Goal: Task Accomplishment & Management: Complete application form

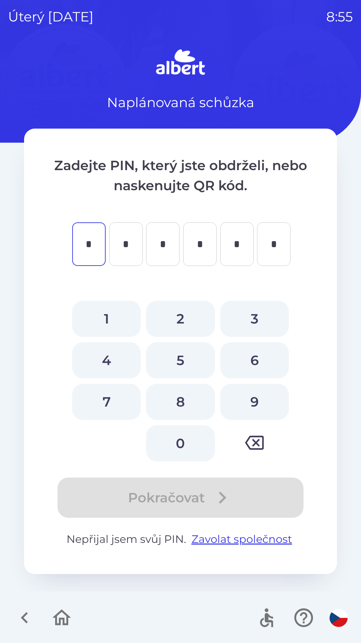
click at [258, 439] on icon "button" at bounding box center [254, 442] width 19 height 19
click at [255, 442] on icon "button" at bounding box center [254, 442] width 19 height 14
click at [24, 620] on icon "button" at bounding box center [24, 617] width 7 height 11
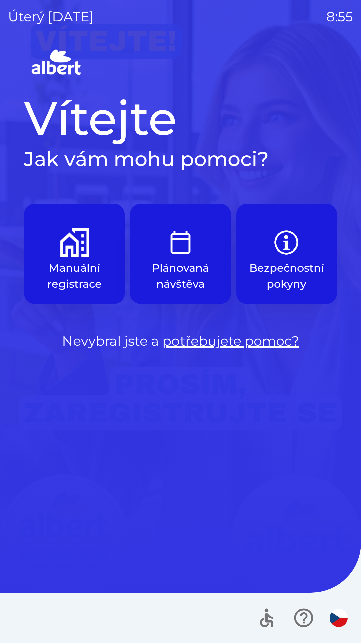
click at [76, 250] on img "button" at bounding box center [74, 242] width 29 height 29
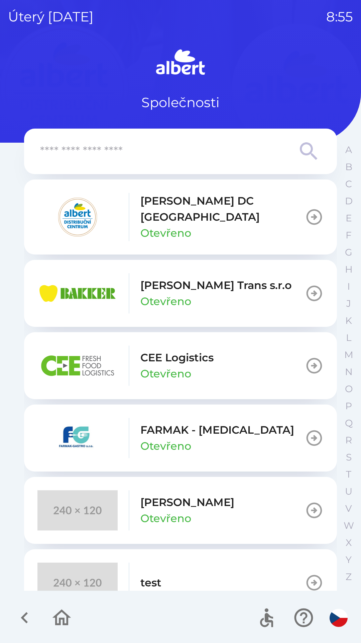
click at [226, 212] on p "[PERSON_NAME] DC [GEOGRAPHIC_DATA]" at bounding box center [223, 209] width 165 height 32
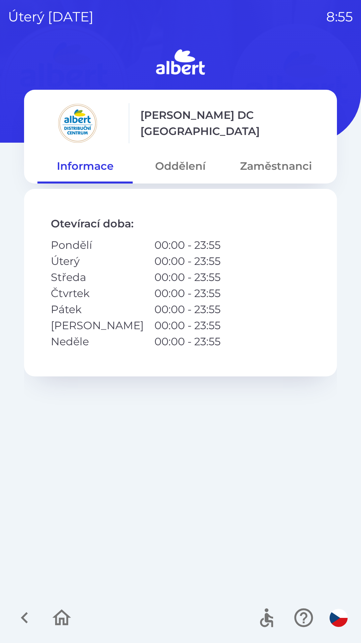
click at [27, 614] on icon "button" at bounding box center [24, 617] width 7 height 11
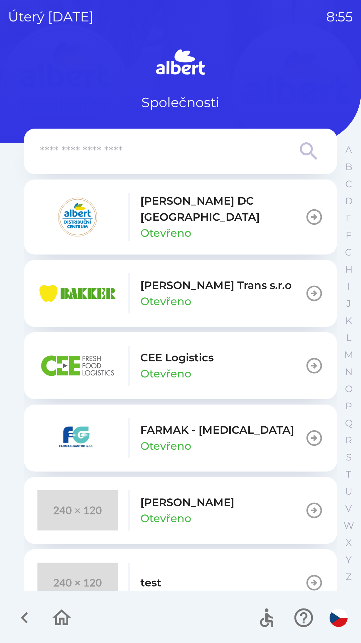
click at [25, 616] on icon "button" at bounding box center [24, 617] width 22 height 22
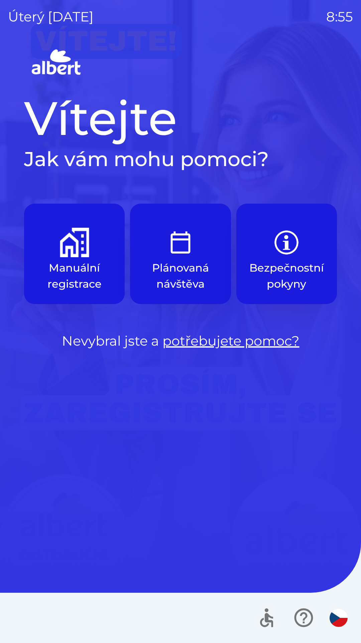
click at [62, 251] on img "button" at bounding box center [74, 242] width 29 height 29
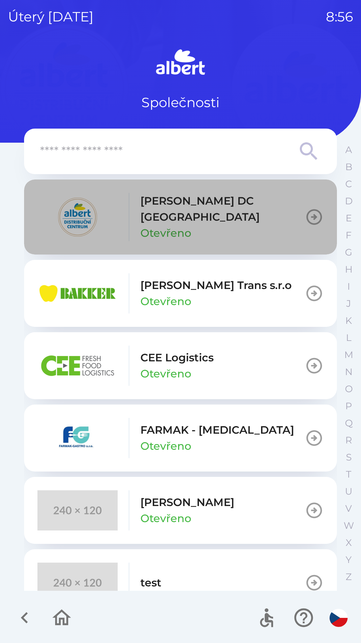
click at [307, 212] on icon "button" at bounding box center [314, 217] width 19 height 19
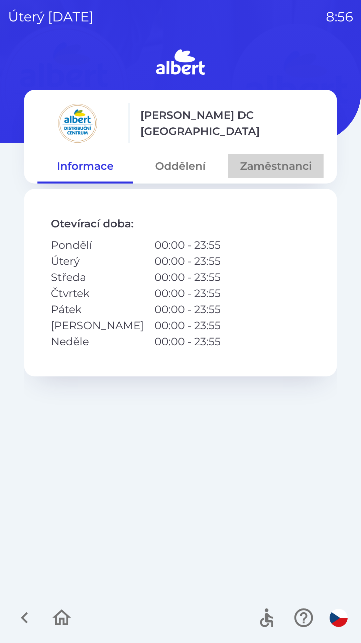
click at [275, 168] on button "Zaměstnanci" at bounding box center [276, 166] width 95 height 24
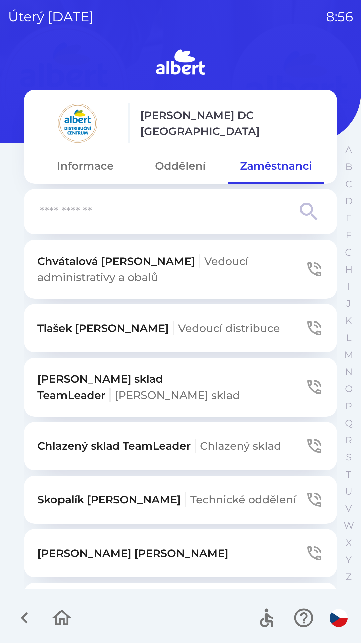
click at [147, 217] on input "text" at bounding box center [167, 211] width 254 height 18
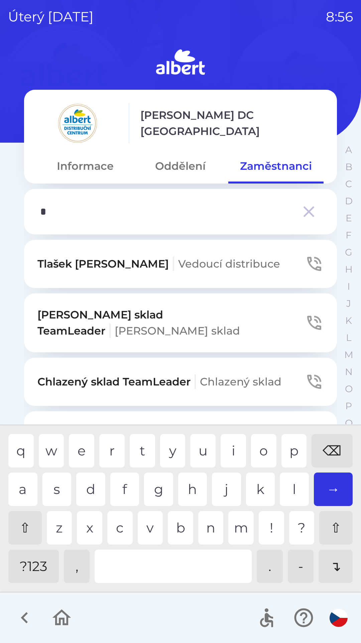
type input "**"
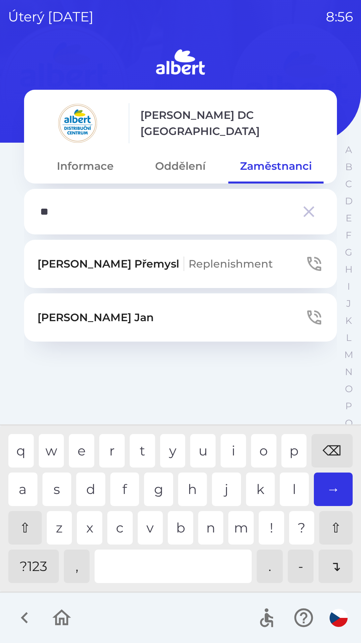
click at [105, 451] on div "r" at bounding box center [111, 450] width 25 height 33
click at [185, 158] on button "Oddělení" at bounding box center [180, 166] width 95 height 24
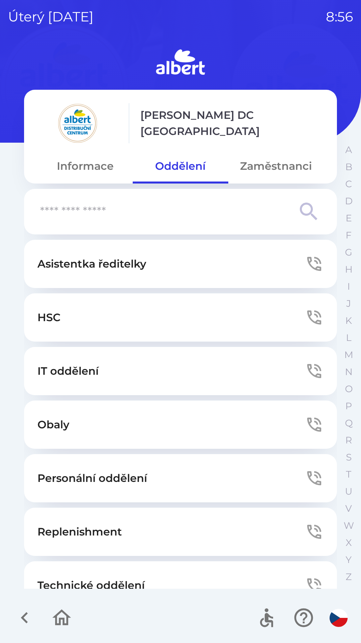
click at [298, 465] on button "Personální oddělení" at bounding box center [180, 478] width 313 height 48
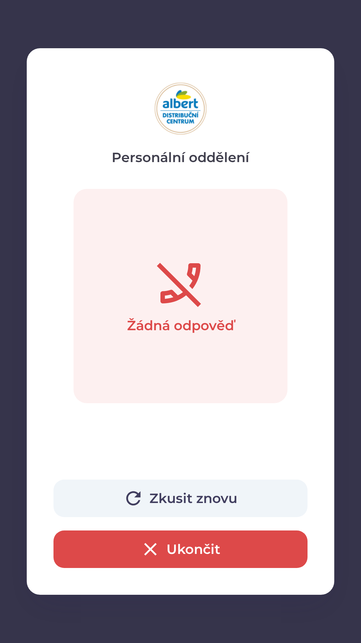
click at [180, 551] on button "Ukončit" at bounding box center [181, 548] width 254 height 37
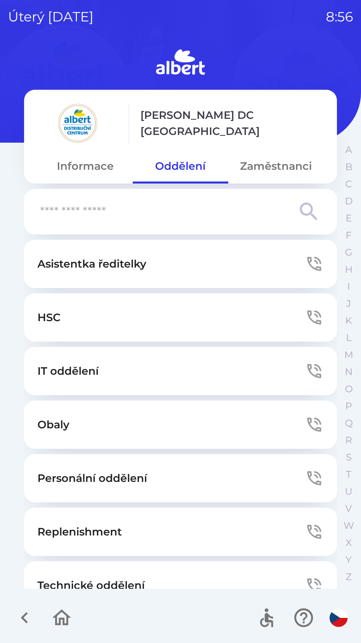
click at [141, 574] on button "Technické oddělení" at bounding box center [180, 585] width 313 height 48
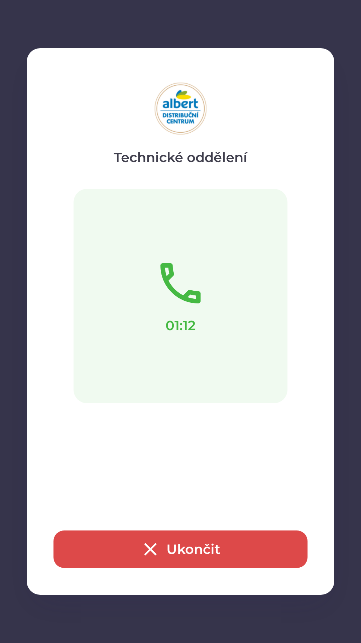
click at [149, 549] on icon "button" at bounding box center [150, 548] width 21 height 21
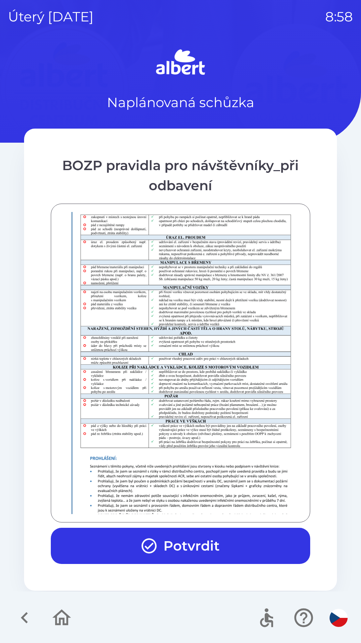
scroll to position [470, 0]
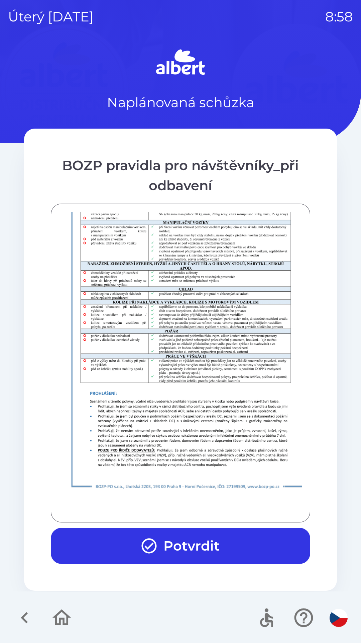
click at [196, 551] on button "Potvrdit" at bounding box center [181, 545] width 260 height 36
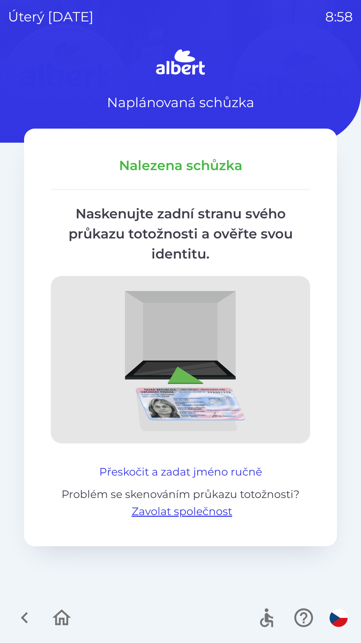
click at [160, 470] on button "Přeskočit a zadat jméno ručně" at bounding box center [181, 472] width 168 height 16
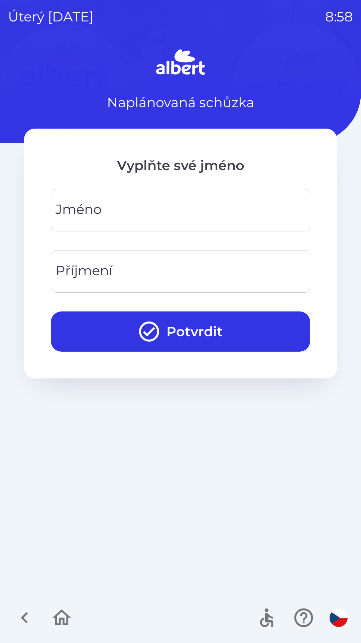
click at [85, 203] on div "[PERSON_NAME]" at bounding box center [181, 210] width 260 height 43
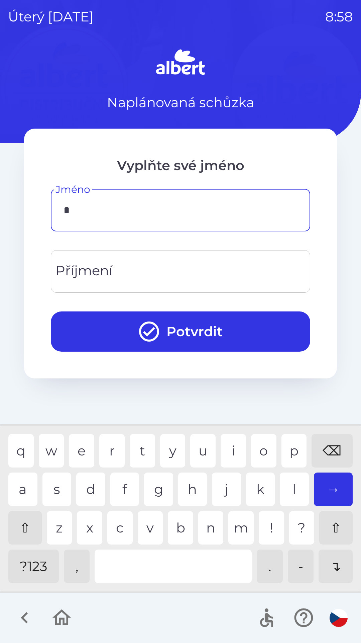
click at [244, 530] on div "m" at bounding box center [241, 527] width 25 height 33
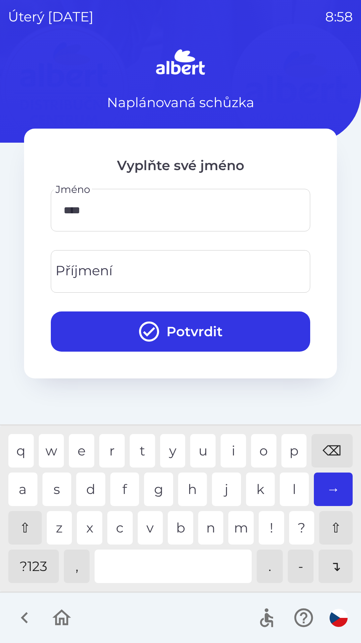
click at [231, 444] on div "i" at bounding box center [233, 450] width 25 height 33
type input "*****"
click at [259, 444] on div "o" at bounding box center [263, 450] width 25 height 33
click at [144, 263] on input "Příjmení" at bounding box center [181, 271] width 244 height 26
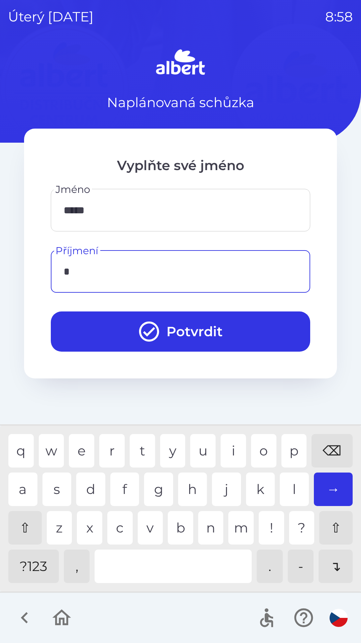
click at [287, 453] on div "p" at bounding box center [294, 450] width 25 height 33
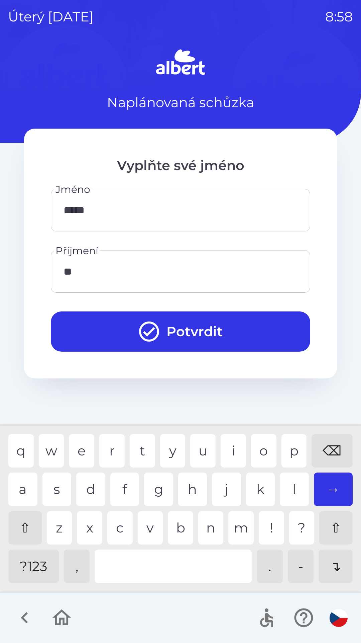
click at [260, 435] on div "o" at bounding box center [263, 450] width 25 height 33
click at [18, 485] on div "a" at bounding box center [22, 488] width 29 height 33
click at [257, 486] on div "k" at bounding box center [260, 488] width 29 height 33
click at [263, 451] on div "o" at bounding box center [263, 450] width 25 height 33
click at [333, 445] on div "⌫" at bounding box center [332, 450] width 41 height 33
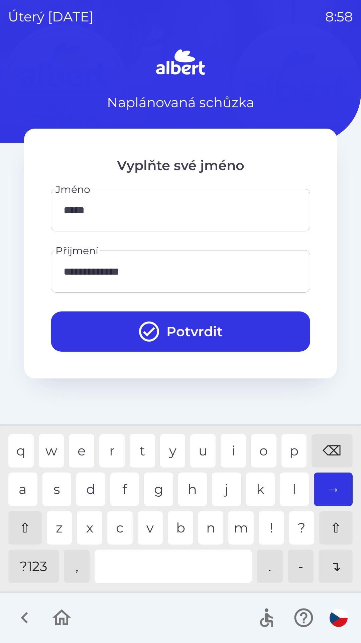
click at [332, 444] on div "⌫" at bounding box center [332, 450] width 41 height 33
click at [332, 445] on div "⌫" at bounding box center [332, 450] width 41 height 33
click at [332, 443] on div "⌫" at bounding box center [332, 450] width 41 height 33
click at [331, 445] on div "⌫" at bounding box center [332, 450] width 41 height 33
type input "*********"
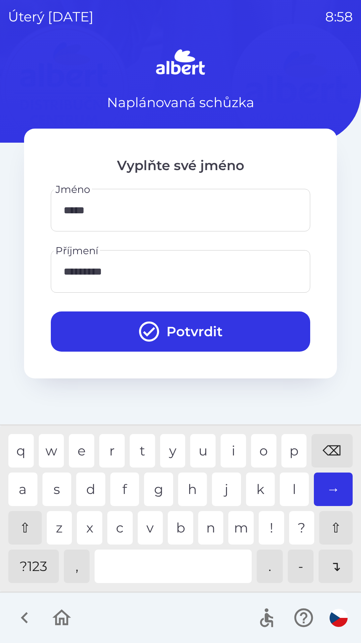
click at [331, 448] on div "⌫" at bounding box center [332, 450] width 41 height 33
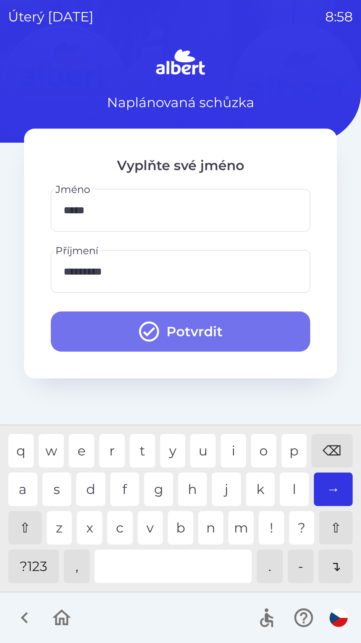
click at [195, 328] on button "Potvrdit" at bounding box center [181, 331] width 260 height 40
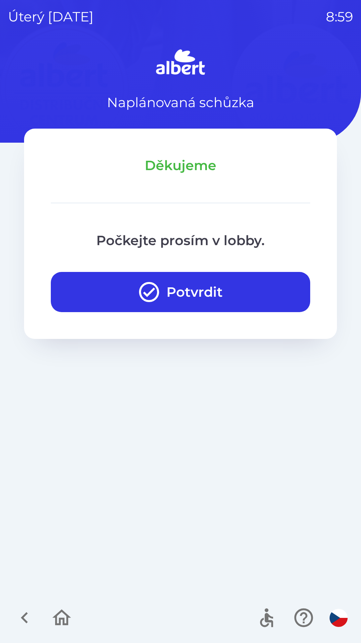
click at [167, 298] on button "Potvrdit" at bounding box center [181, 292] width 260 height 40
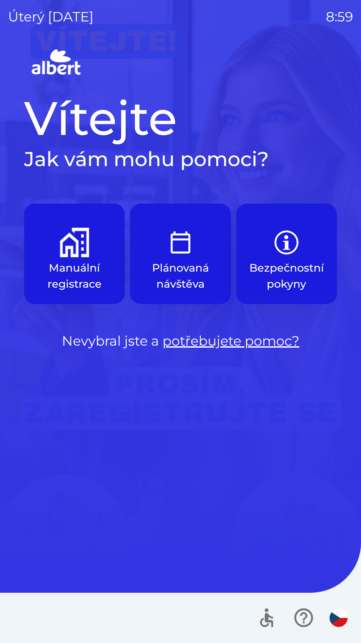
click at [83, 246] on img "button" at bounding box center [74, 242] width 29 height 29
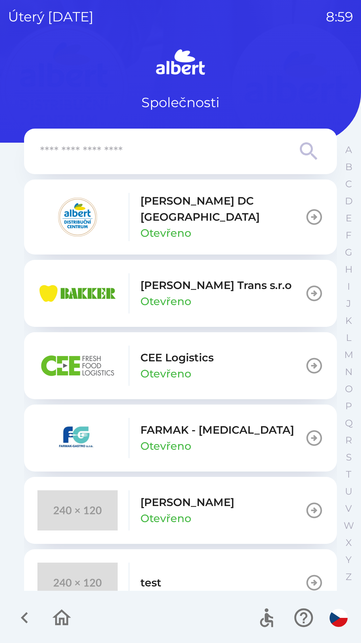
click at [304, 203] on button "[PERSON_NAME] DC [GEOGRAPHIC_DATA] Otevřeno" at bounding box center [180, 216] width 313 height 75
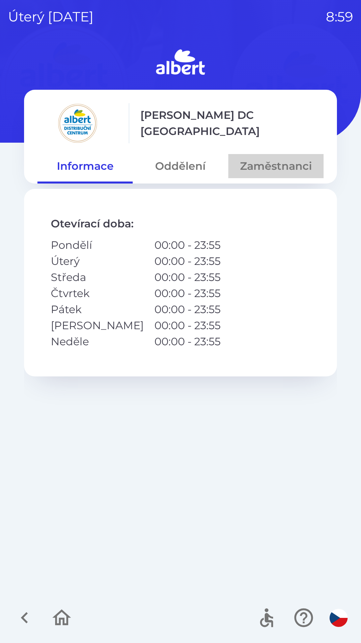
click at [284, 166] on button "Zaměstnanci" at bounding box center [276, 166] width 95 height 24
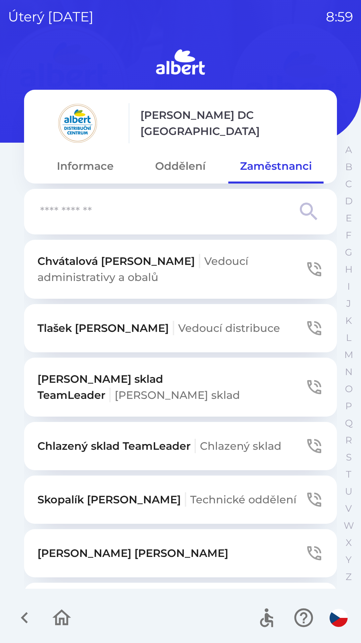
click at [185, 163] on button "Oddělení" at bounding box center [180, 166] width 95 height 24
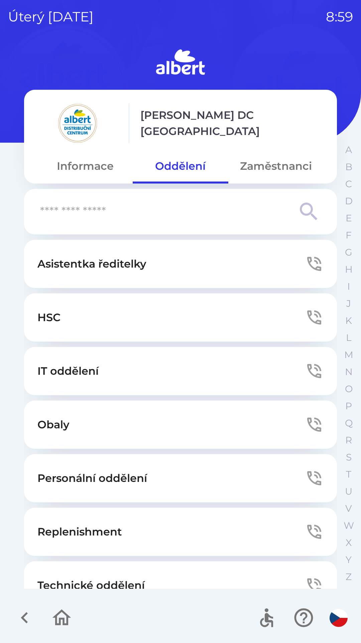
click at [154, 264] on button "Asistentka ředitelky" at bounding box center [180, 264] width 313 height 48
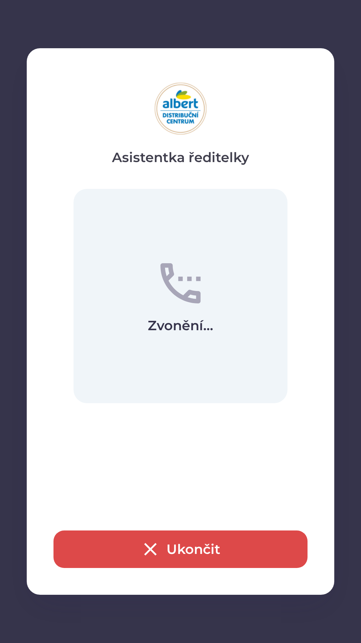
click at [184, 547] on button "Ukončit" at bounding box center [181, 548] width 254 height 37
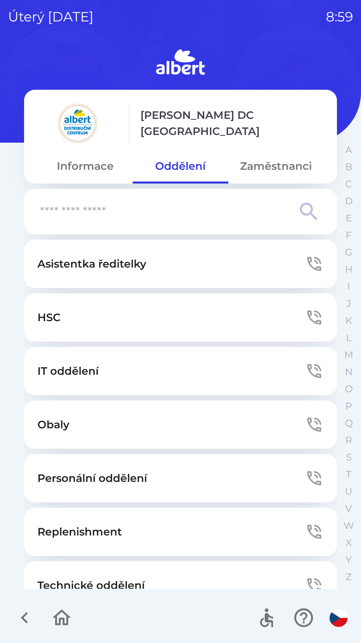
click at [24, 609] on icon "button" at bounding box center [24, 617] width 22 height 22
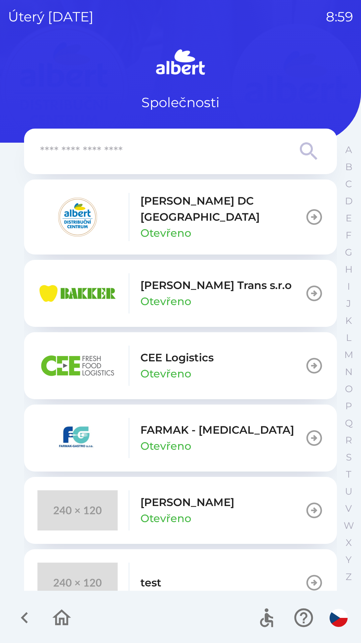
click at [24, 613] on icon "button" at bounding box center [24, 617] width 22 height 22
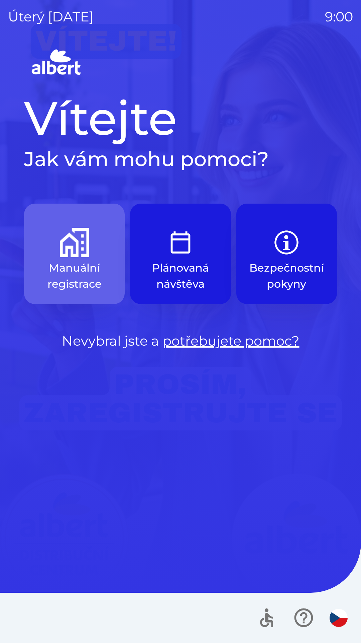
click at [93, 251] on button "Manuální registrace" at bounding box center [74, 254] width 101 height 100
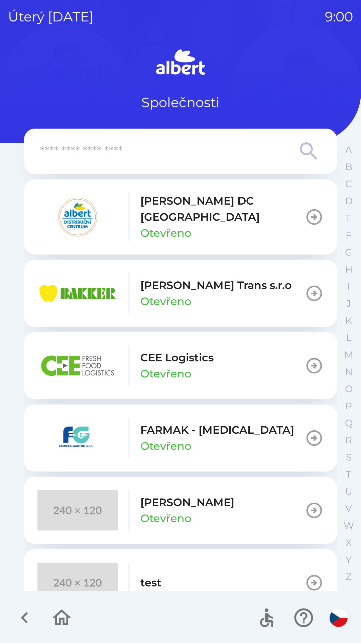
click at [305, 208] on icon "button" at bounding box center [314, 217] width 19 height 19
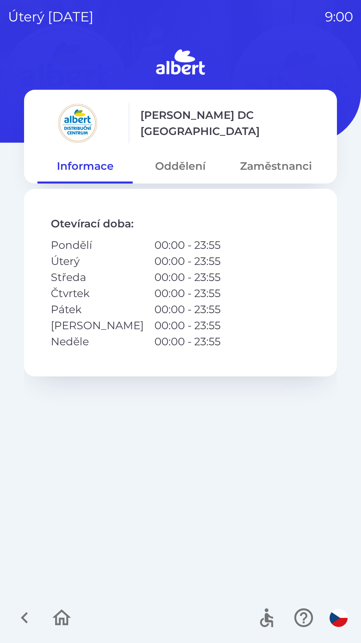
click at [266, 164] on button "Zaměstnanci" at bounding box center [276, 166] width 95 height 24
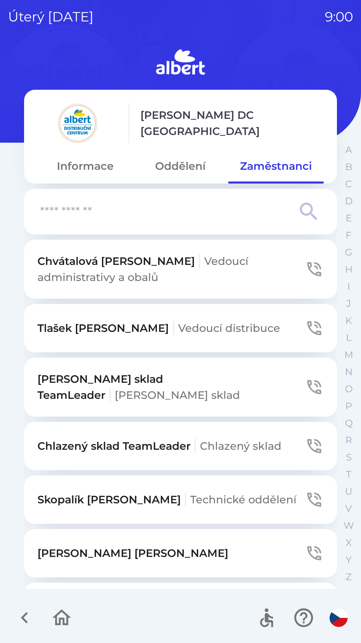
click at [175, 211] on input "text" at bounding box center [167, 211] width 254 height 18
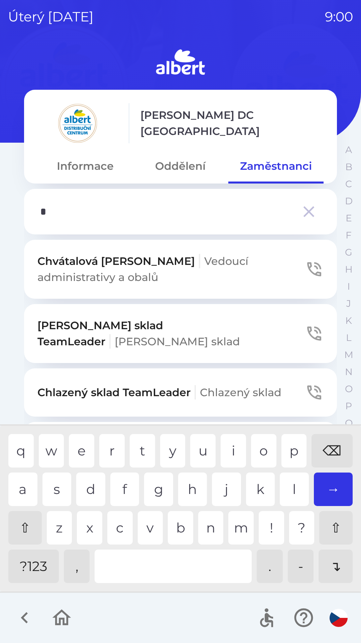
type input "**"
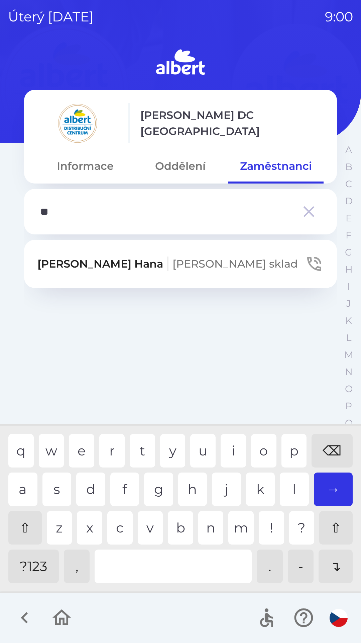
click at [109, 450] on div "r" at bounding box center [111, 450] width 25 height 33
click at [237, 267] on button "Hrudová [PERSON_NAME] sklad" at bounding box center [180, 264] width 313 height 48
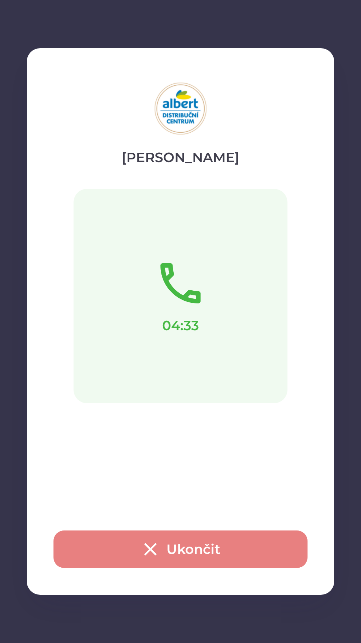
click at [161, 545] on icon "button" at bounding box center [150, 548] width 21 height 21
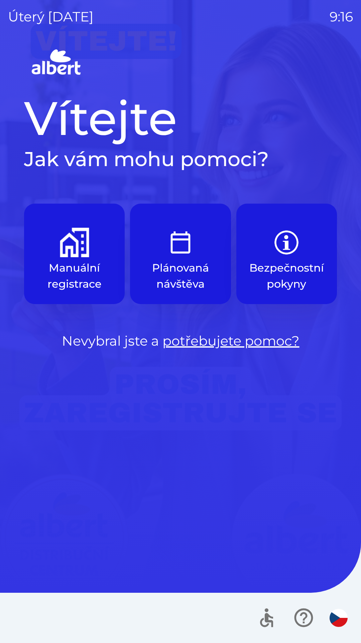
click at [73, 252] on img "button" at bounding box center [74, 242] width 29 height 29
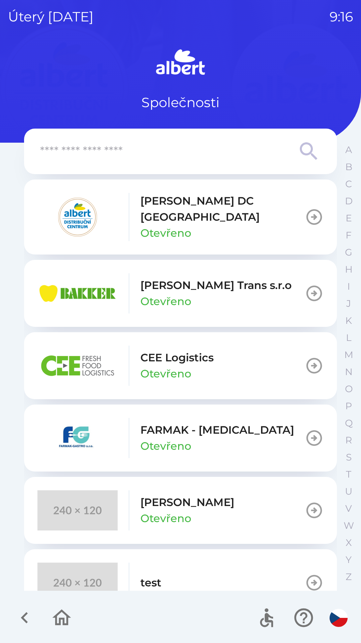
click at [267, 211] on button "[PERSON_NAME] DC [GEOGRAPHIC_DATA] Otevřeno" at bounding box center [180, 216] width 313 height 75
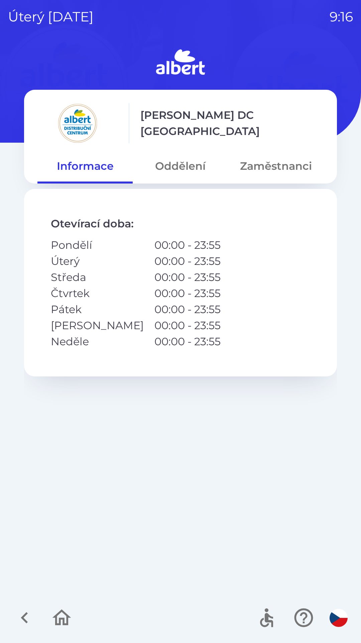
click at [281, 160] on button "Zaměstnanci" at bounding box center [276, 166] width 95 height 24
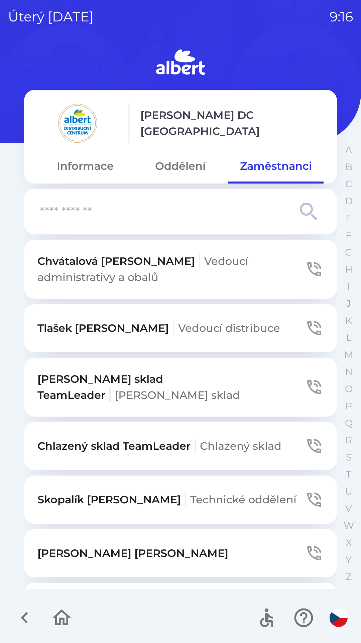
click at [251, 377] on button "[PERSON_NAME] sklad TeamLeader [PERSON_NAME] sklad" at bounding box center [180, 386] width 313 height 59
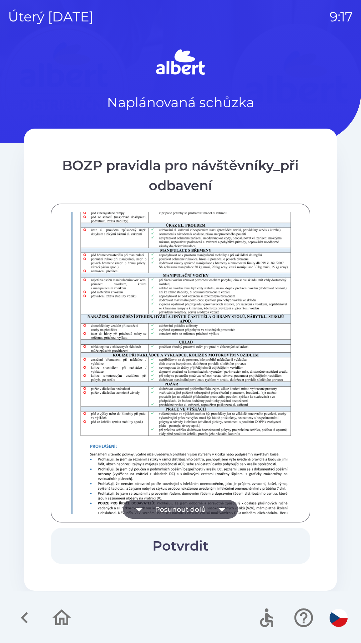
scroll to position [470, 0]
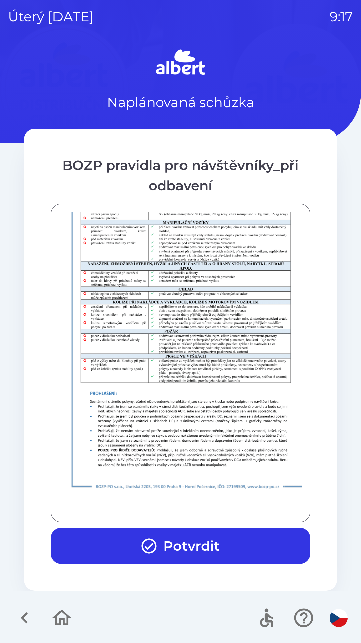
click at [195, 544] on button "Potvrdit" at bounding box center [181, 545] width 260 height 36
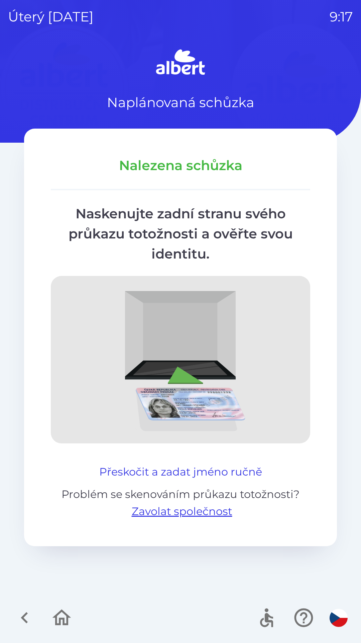
click at [236, 470] on button "Přeskočit a zadat jméno ručně" at bounding box center [181, 472] width 168 height 16
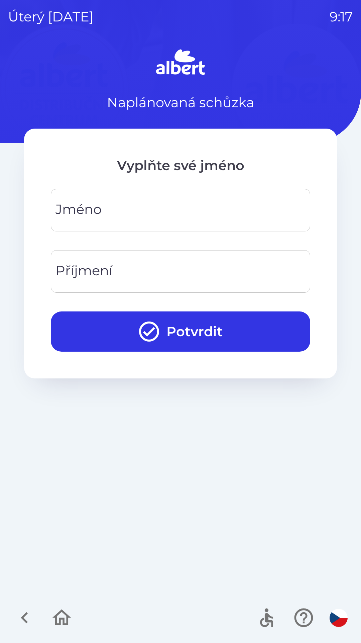
click at [189, 206] on input "Jméno" at bounding box center [181, 210] width 244 height 26
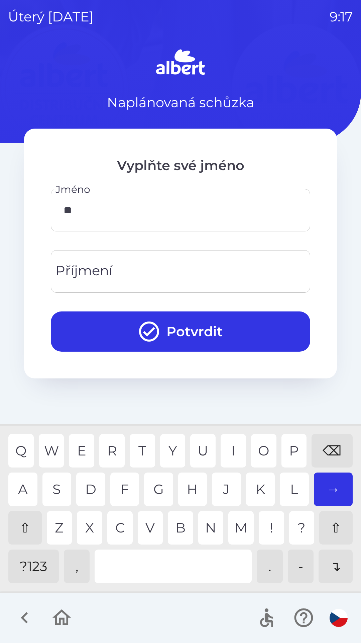
click at [76, 446] on div "E" at bounding box center [81, 450] width 25 height 33
click at [27, 479] on div "A" at bounding box center [22, 488] width 29 height 33
type input "******"
click at [108, 264] on div "Příjmení Příjmení" at bounding box center [181, 271] width 260 height 43
click at [256, 486] on div "K" at bounding box center [260, 488] width 29 height 33
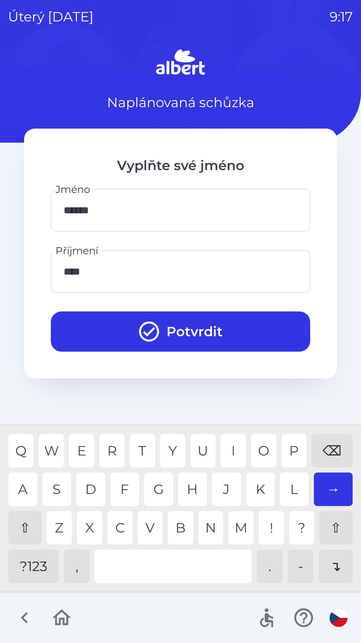
click at [85, 443] on div "E" at bounding box center [81, 450] width 25 height 33
click at [18, 479] on div "A" at bounding box center [22, 488] width 29 height 33
click at [256, 444] on div "O" at bounding box center [263, 450] width 25 height 33
click at [25, 471] on div "Q W E R T Y U I O P ⌫ A S D F G H J K L → ⇧ Z X C V B N M ! ? ⇧ ?123 , . - ↴" at bounding box center [181, 508] width 358 height 162
type input "**********"
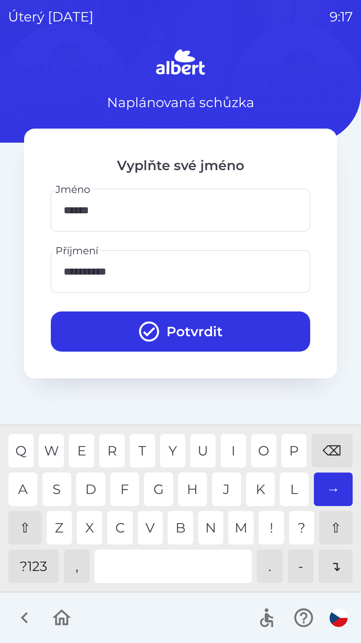
click at [196, 325] on button "Potvrdit" at bounding box center [181, 331] width 260 height 40
